Goal: Find specific page/section: Find specific page/section

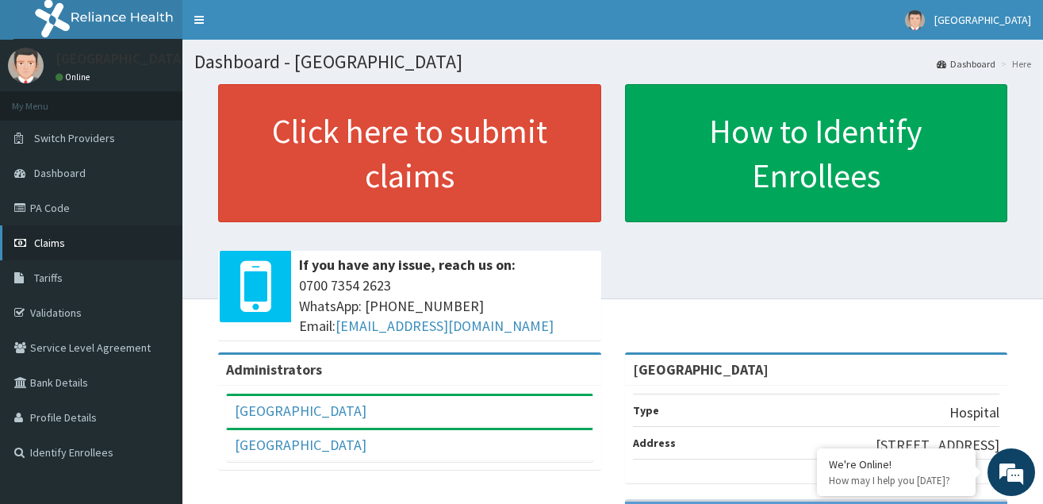
click at [61, 238] on span "Claims" at bounding box center [49, 243] width 31 height 14
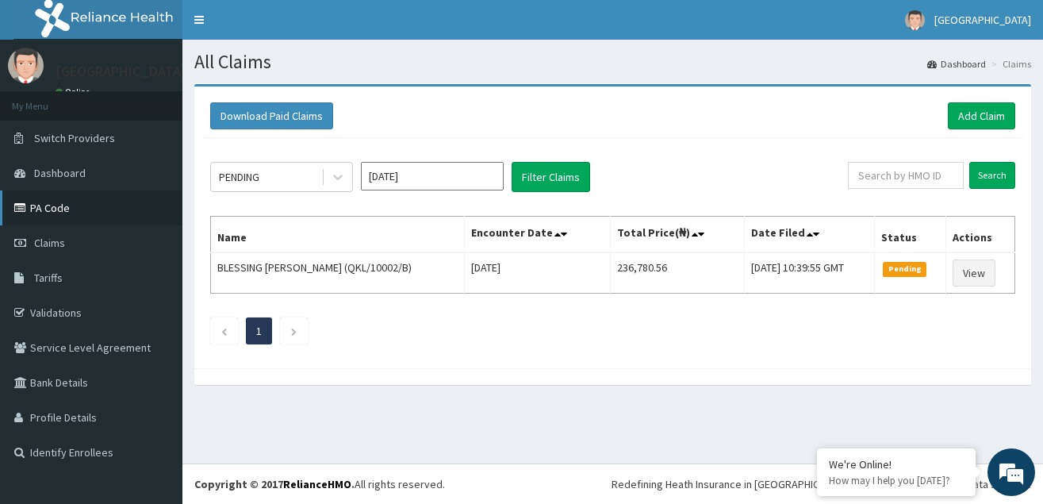
click at [64, 211] on link "PA Code" at bounding box center [91, 207] width 182 height 35
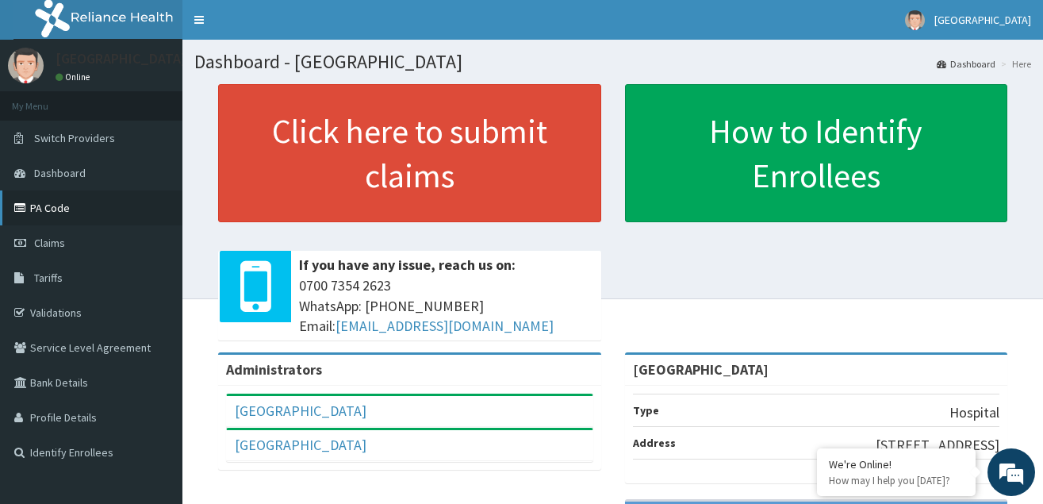
click at [61, 212] on link "PA Code" at bounding box center [91, 207] width 182 height 35
